Goal: Task Accomplishment & Management: Use online tool/utility

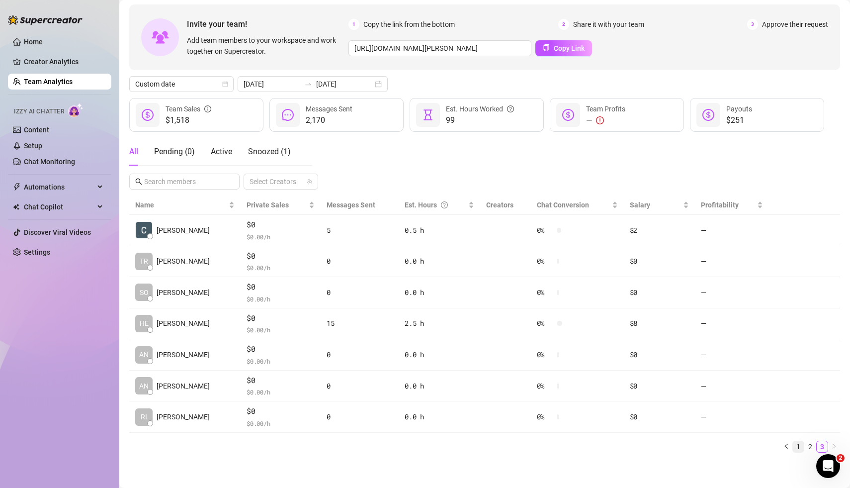
click at [801, 445] on link "1" at bounding box center [798, 446] width 11 height 11
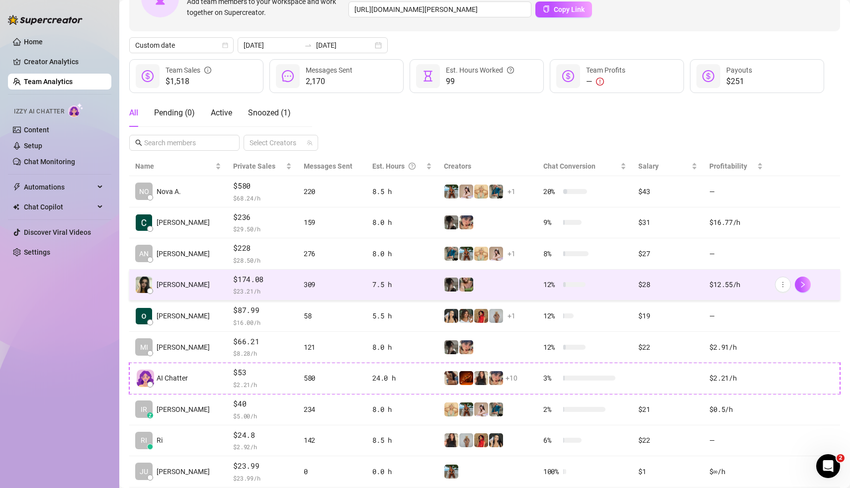
scroll to position [86, 0]
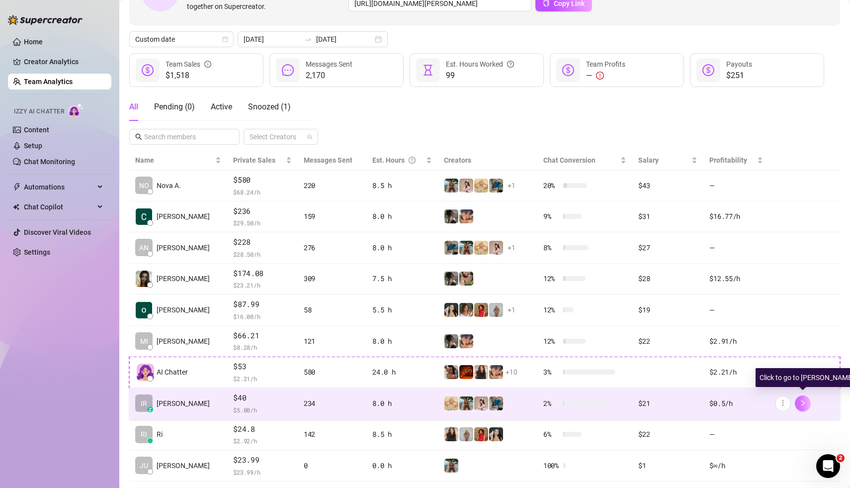
click at [805, 402] on icon "right" at bounding box center [802, 402] width 7 height 7
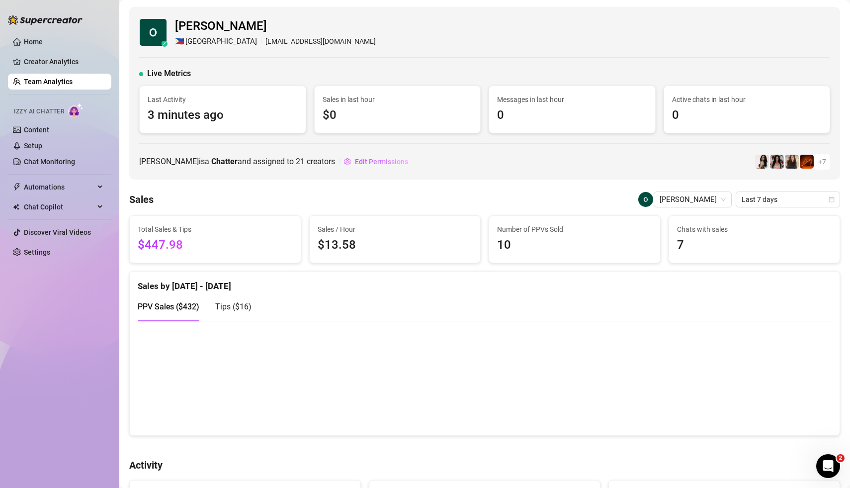
click at [58, 83] on link "Team Analytics" at bounding box center [48, 82] width 49 height 8
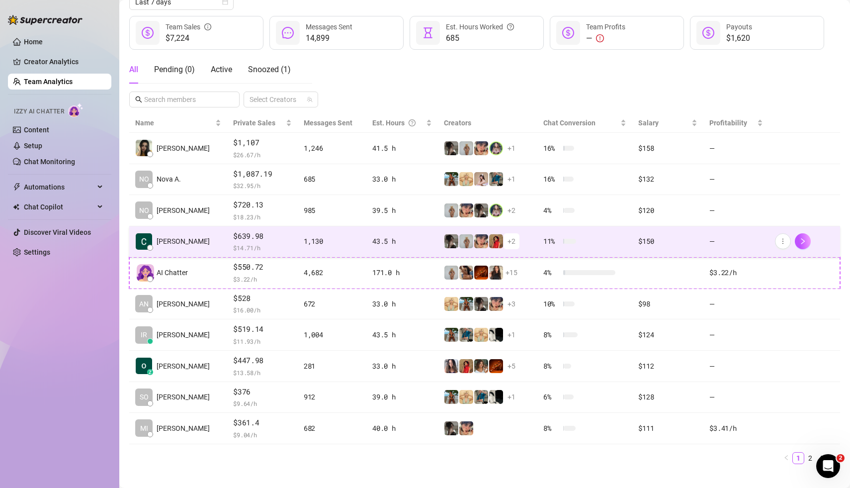
scroll to position [134, 0]
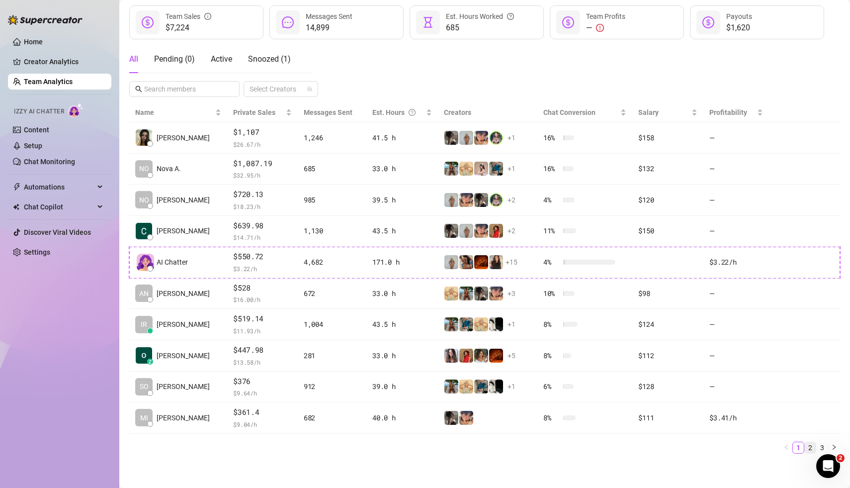
click at [813, 442] on link "2" at bounding box center [810, 447] width 11 height 11
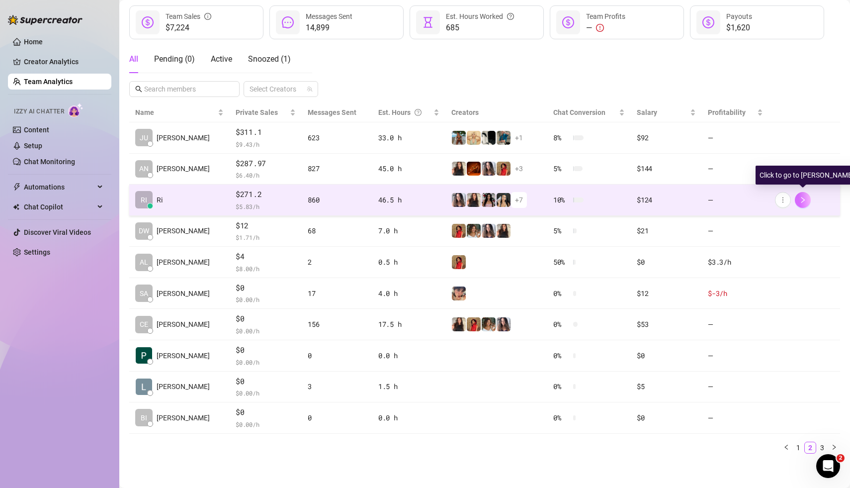
click at [806, 199] on icon "right" at bounding box center [802, 199] width 7 height 7
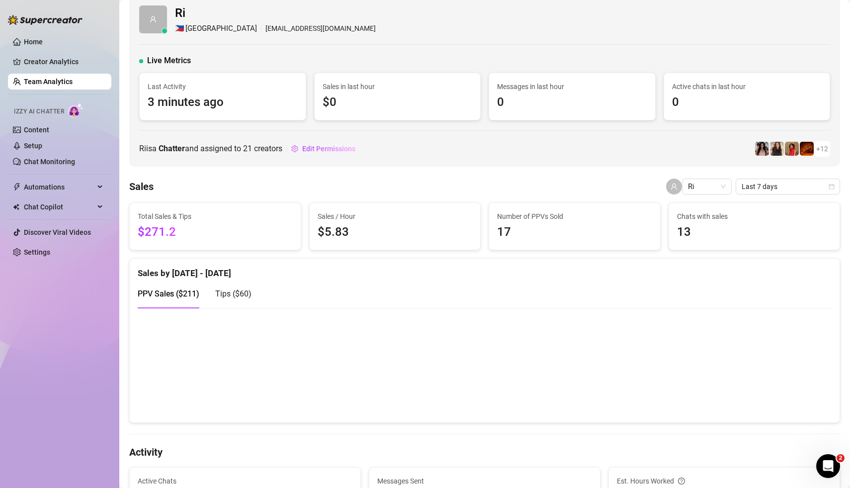
scroll to position [3, 0]
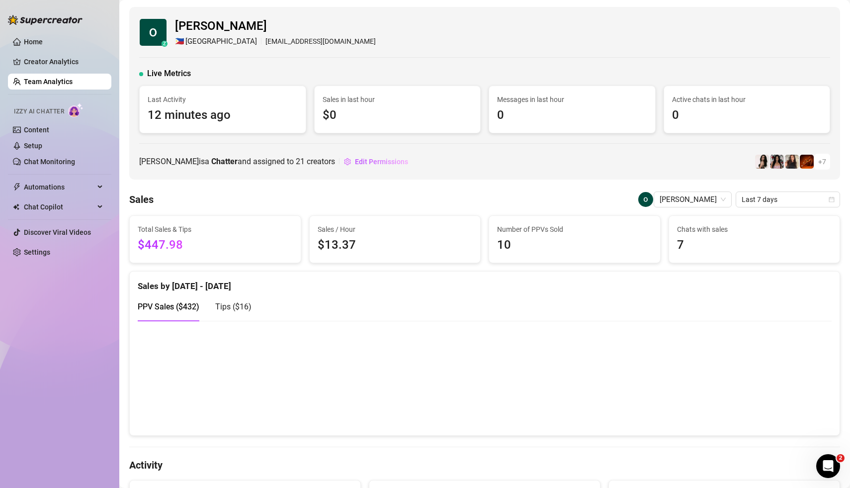
click at [43, 352] on div "Home Creator Analytics Team Analytics Izzy AI Chatter Content Setup Chat Monito…" at bounding box center [59, 239] width 103 height 479
click at [69, 339] on div "Home Creator Analytics Team Analytics Izzy AI Chatter Content Setup Chat Monito…" at bounding box center [59, 239] width 103 height 479
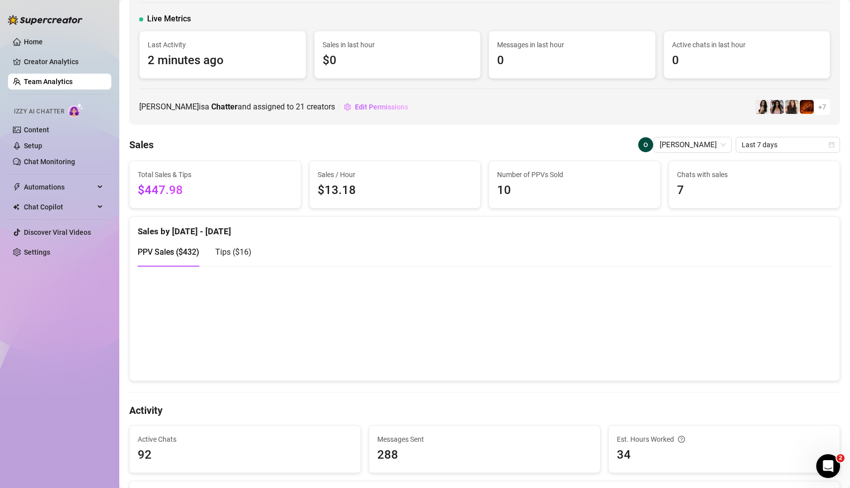
scroll to position [32, 0]
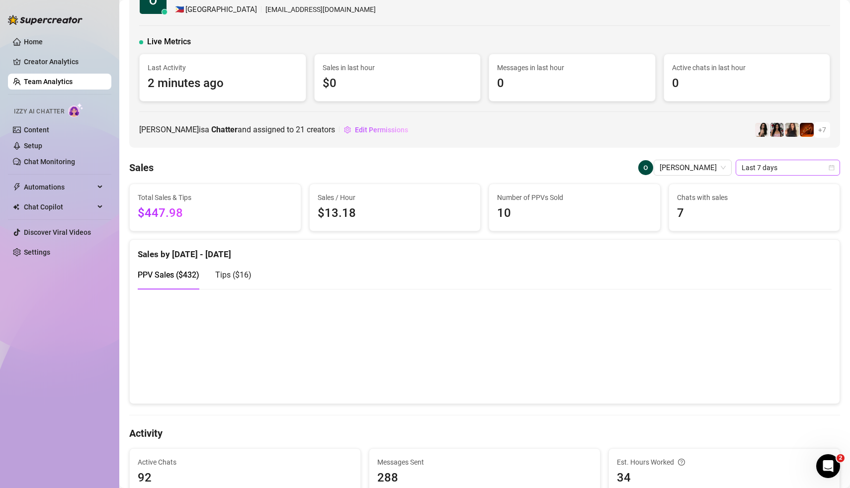
click at [831, 165] on icon "calendar" at bounding box center [832, 168] width 6 height 6
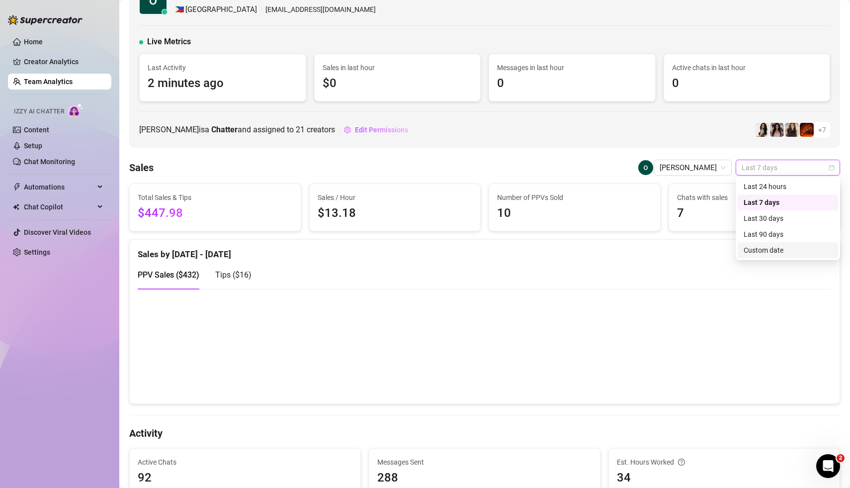
click at [756, 254] on div "Custom date" at bounding box center [788, 250] width 88 height 11
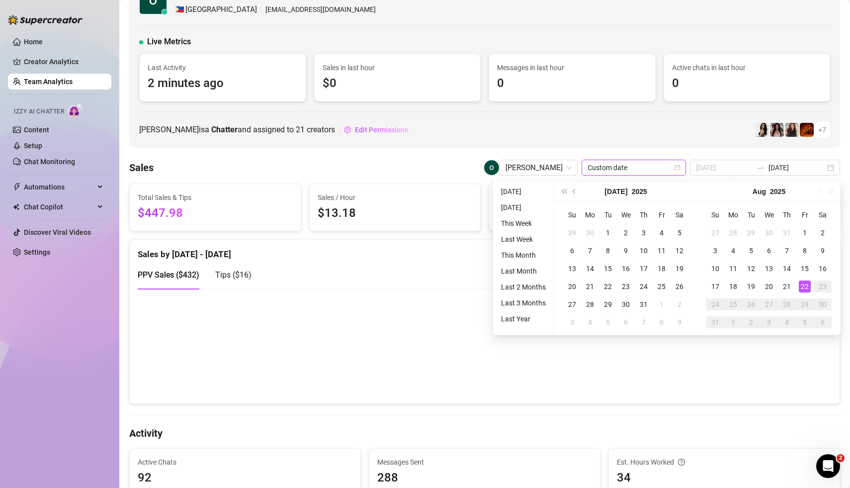
type input "[DATE]"
click at [807, 287] on div "22" at bounding box center [805, 286] width 12 height 12
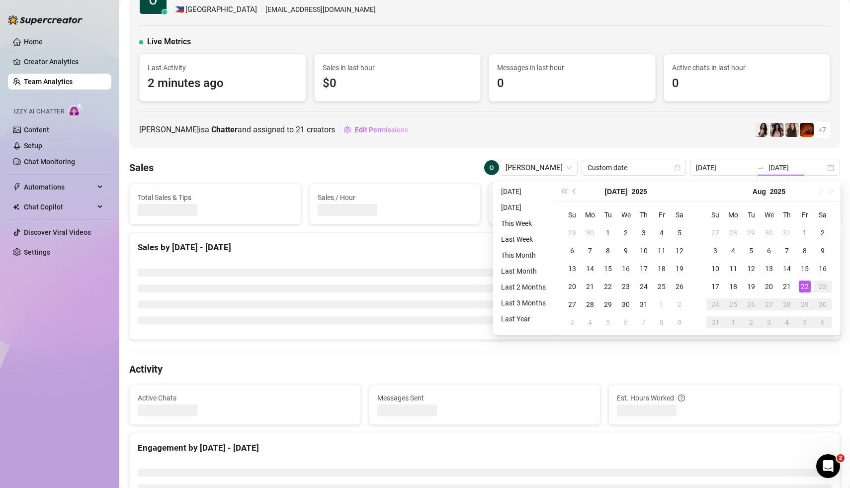
type input "[DATE]"
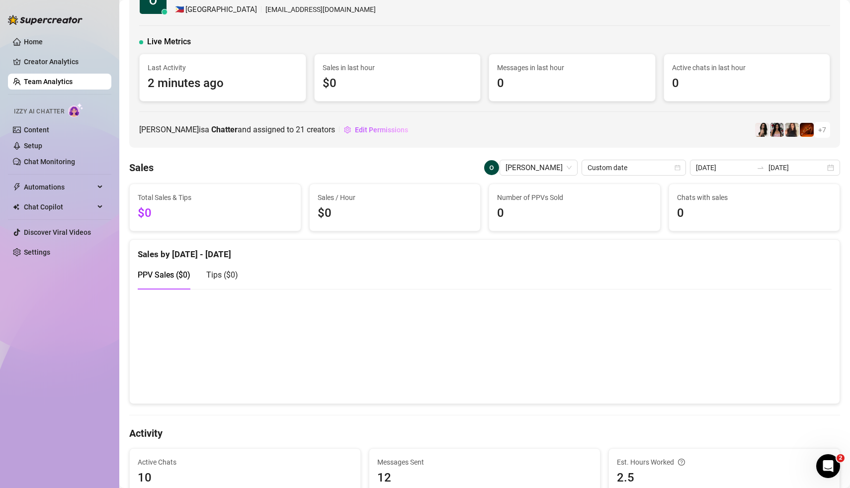
click at [636, 122] on div "[PERSON_NAME] is a Chatter and assigned to 21 creators Edit Permissions + 7" at bounding box center [484, 130] width 691 height 16
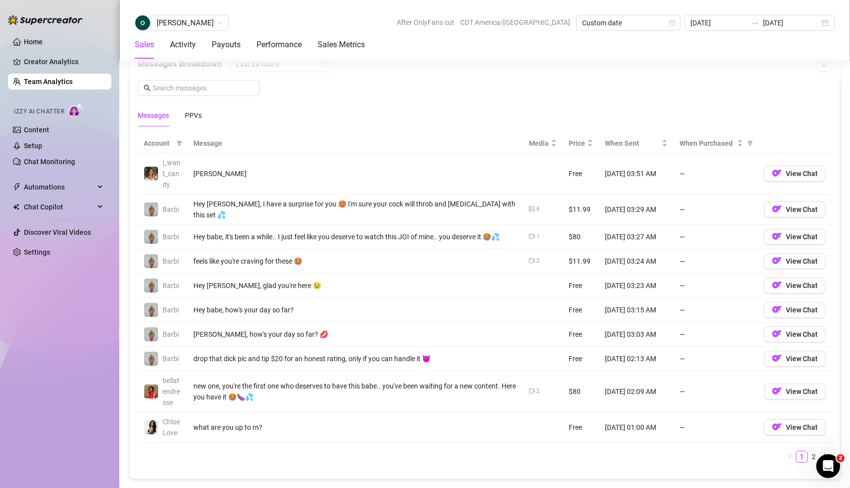
scroll to position [677, 0]
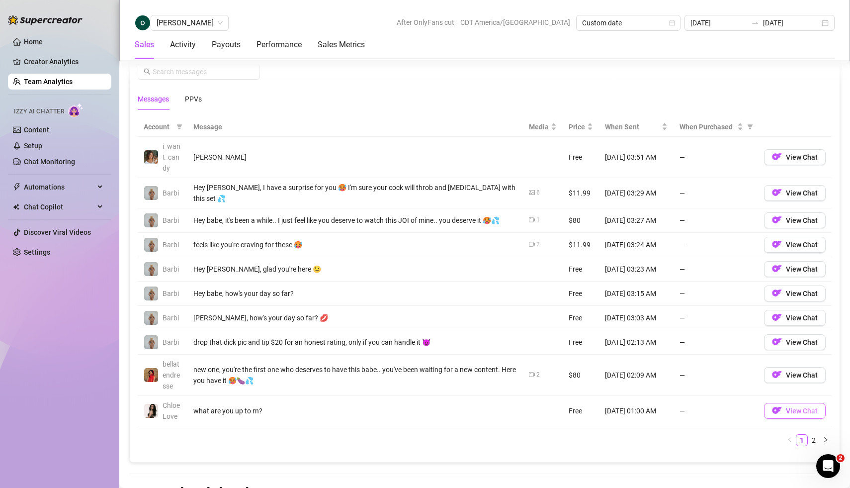
click at [802, 407] on span "View Chat" at bounding box center [802, 411] width 32 height 8
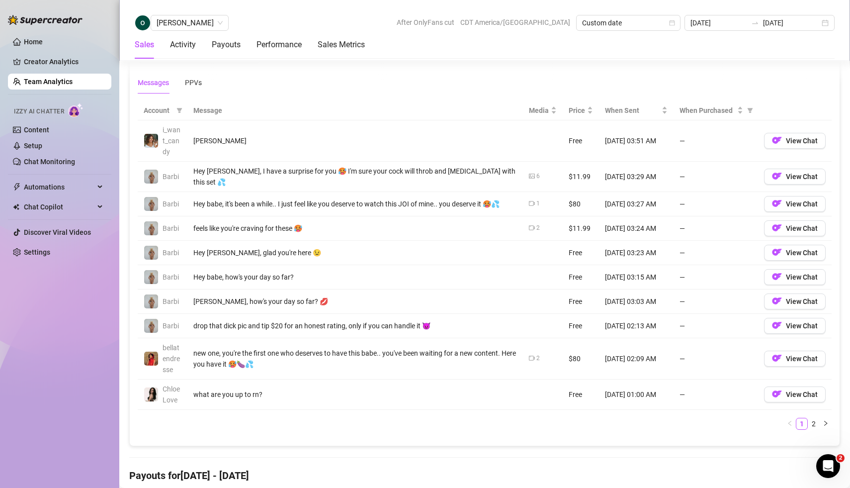
scroll to position [707, 0]
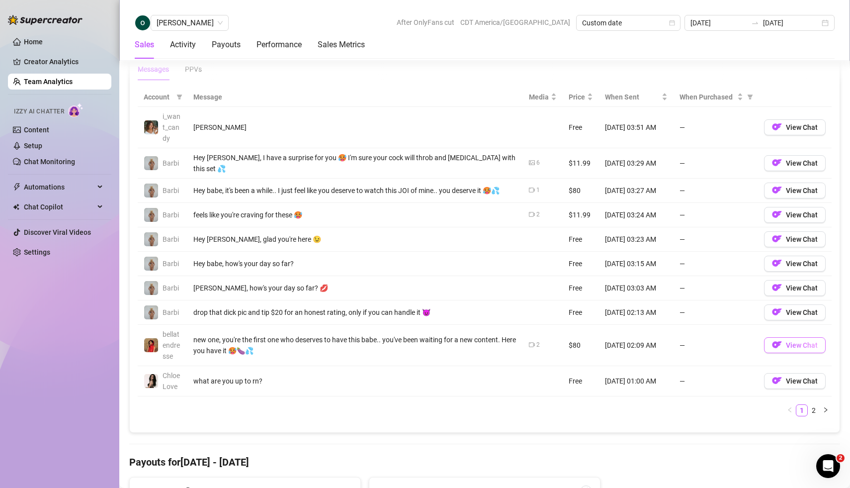
click at [794, 341] on span "View Chat" at bounding box center [802, 345] width 32 height 8
